Goal: Navigation & Orientation: Find specific page/section

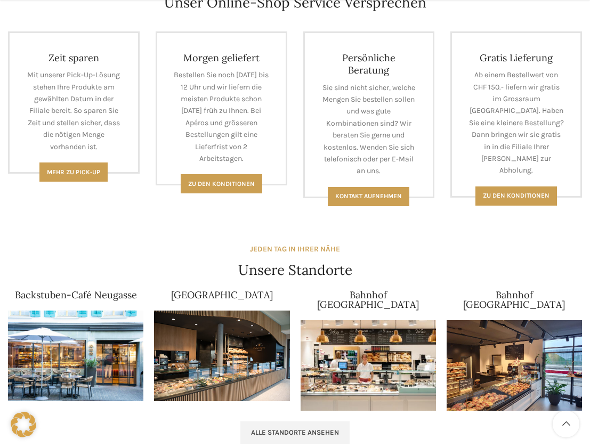
scroll to position [746, 0]
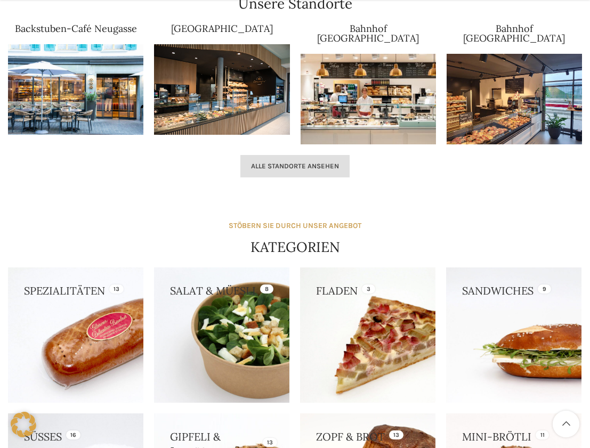
click at [317, 155] on link "Alle Standorte ansehen" at bounding box center [294, 166] width 109 height 22
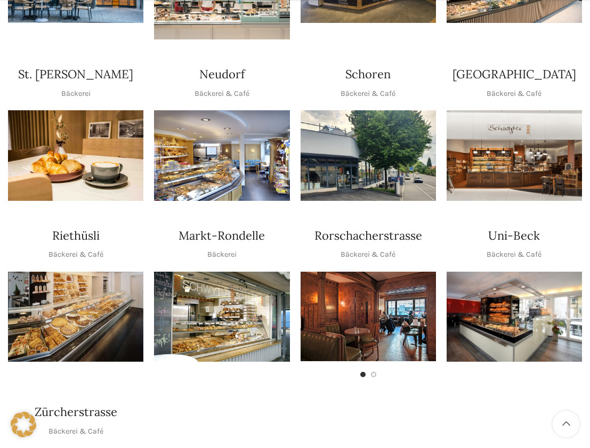
scroll to position [426, 0]
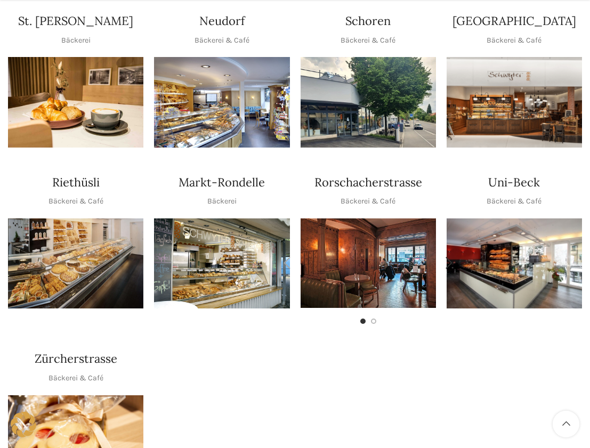
click at [347, 251] on img "1 / 2" at bounding box center [368, 264] width 135 height 90
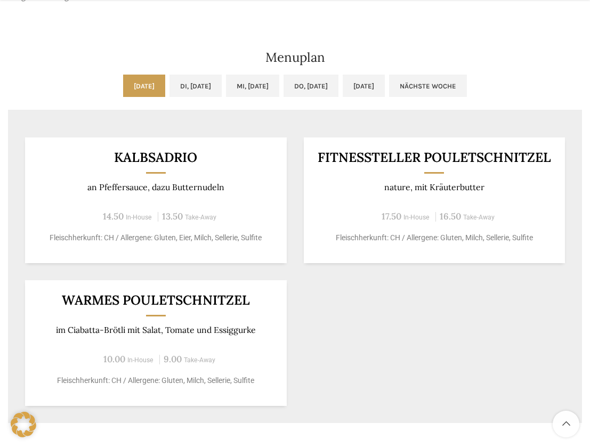
scroll to position [586, 0]
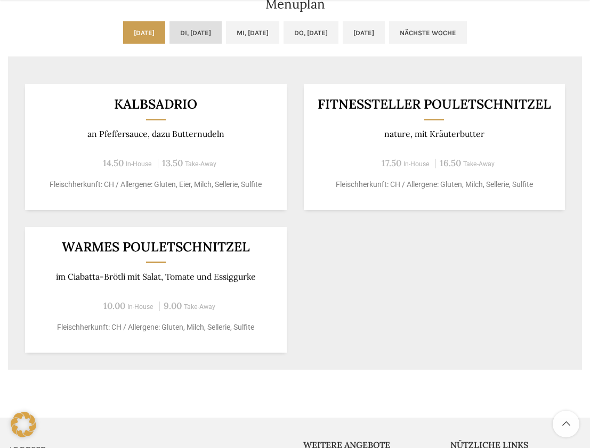
click at [170, 23] on link "Di, [DATE]" at bounding box center [196, 32] width 52 height 22
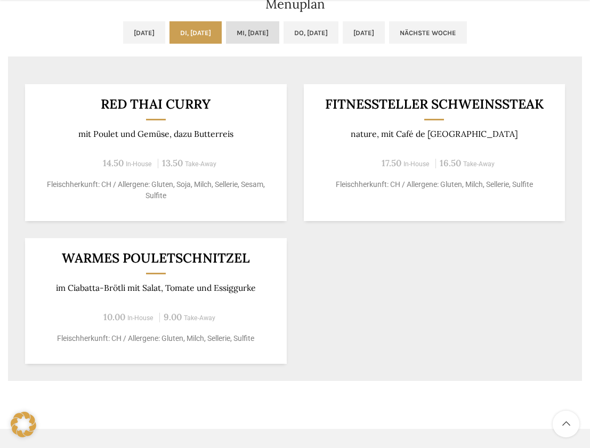
click at [261, 28] on link "Mi, [DATE]" at bounding box center [252, 32] width 53 height 22
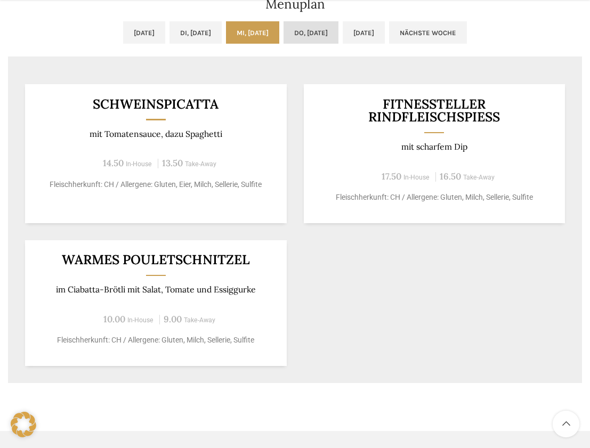
click at [333, 35] on link "Do, 04.09.2025" at bounding box center [311, 32] width 55 height 22
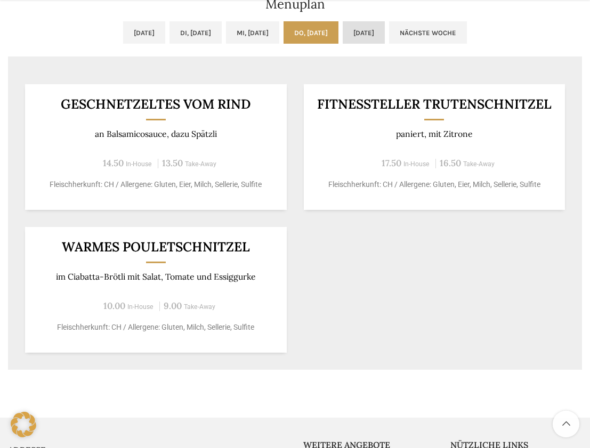
click at [385, 34] on link "[DATE]" at bounding box center [364, 32] width 42 height 22
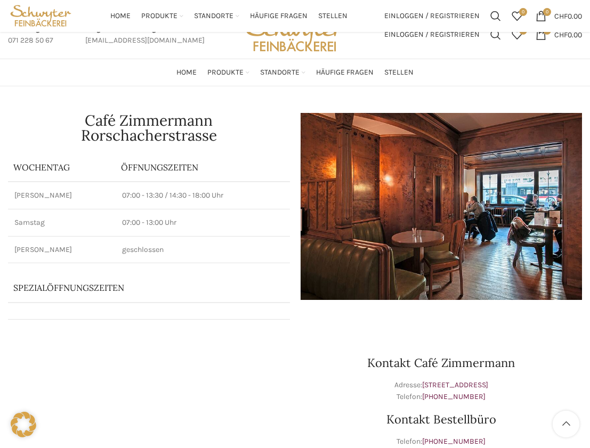
scroll to position [0, 0]
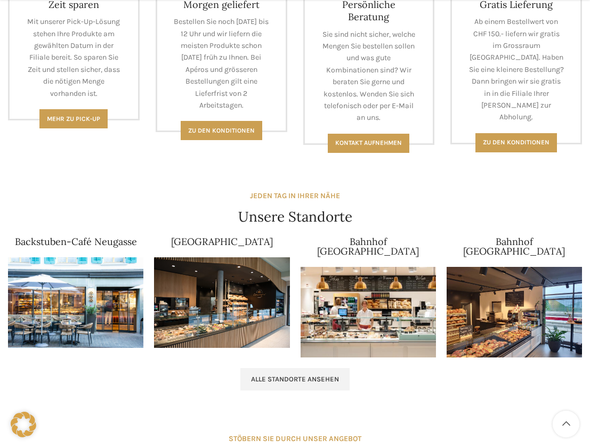
scroll to position [746, 0]
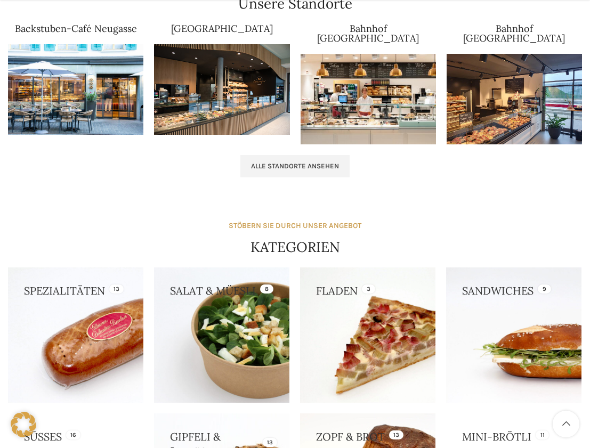
click at [348, 72] on img at bounding box center [368, 99] width 135 height 91
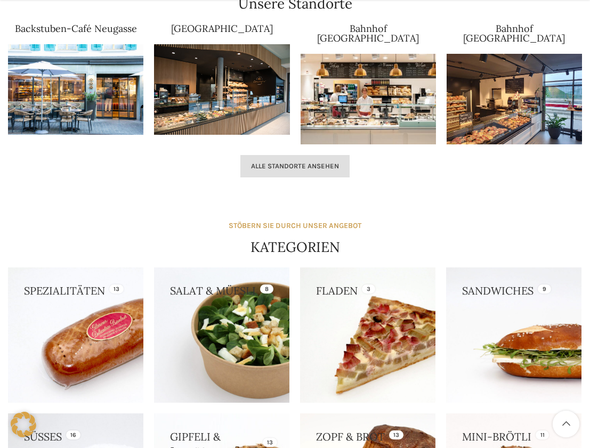
click at [296, 155] on link "Alle Standorte ansehen" at bounding box center [294, 166] width 109 height 22
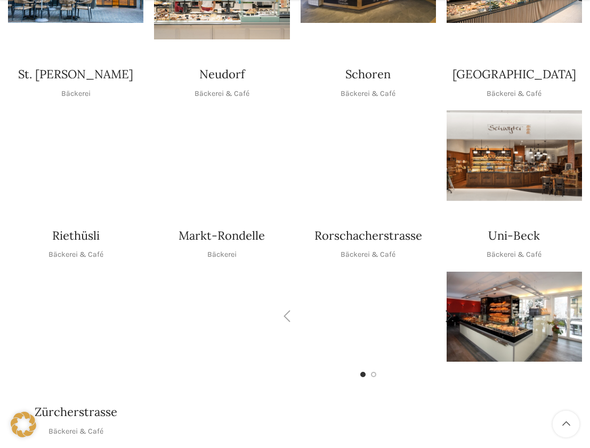
scroll to position [426, 0]
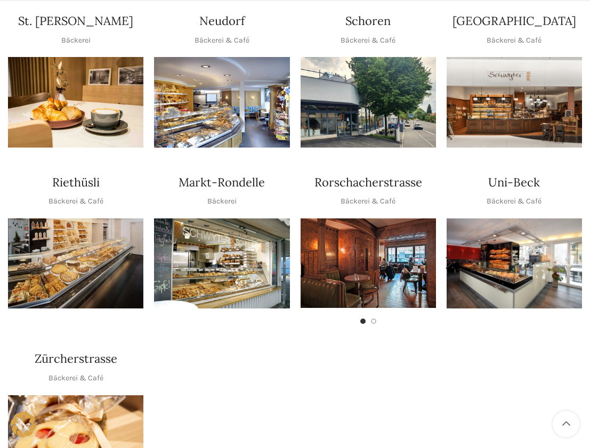
click at [334, 244] on img "1 / 2" at bounding box center [368, 264] width 135 height 90
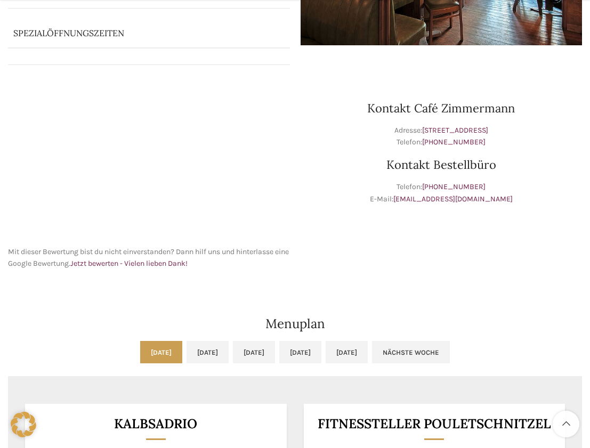
scroll to position [533, 0]
